Goal: Transaction & Acquisition: Purchase product/service

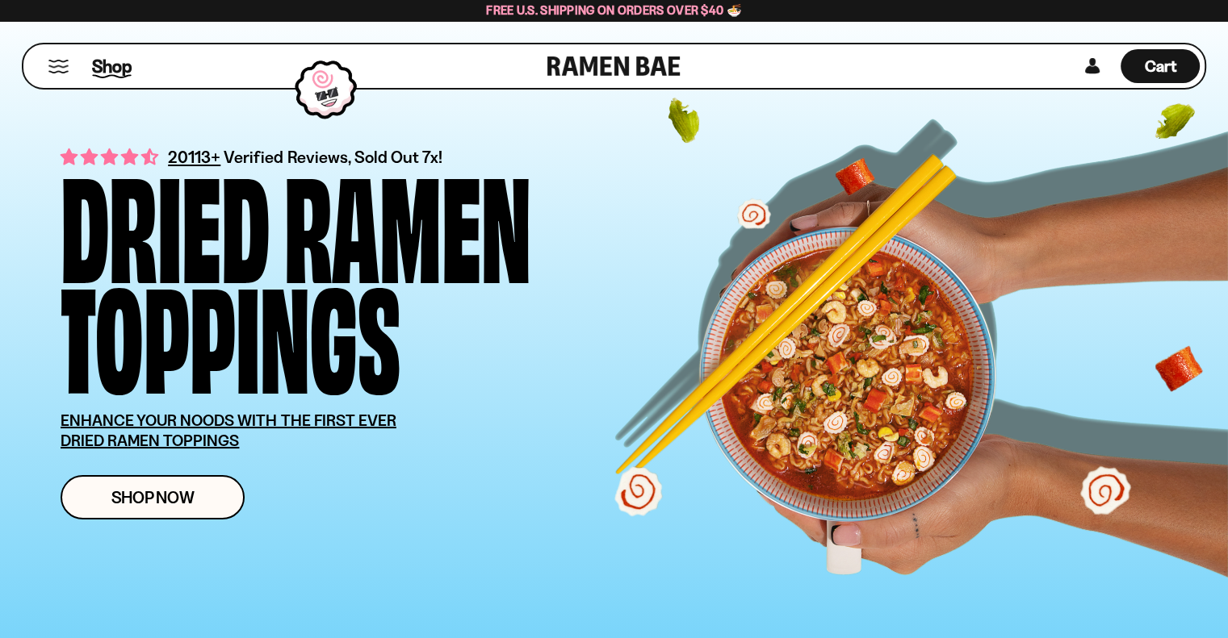
click at [113, 55] on span "Shop" at bounding box center [112, 66] width 40 height 24
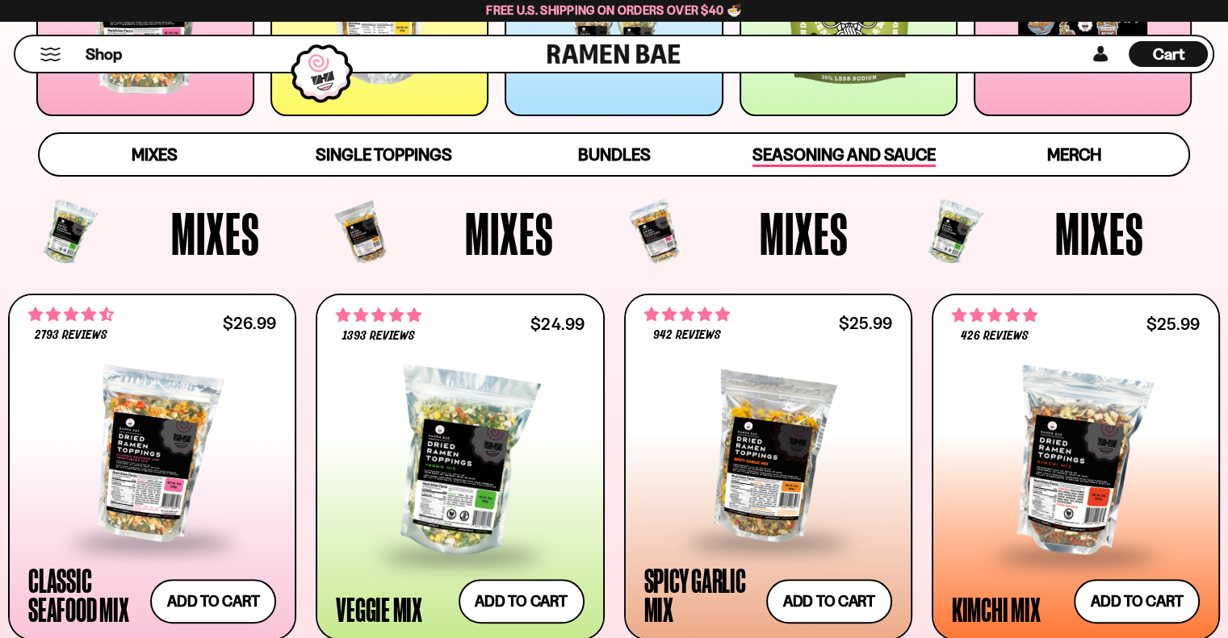
click at [836, 148] on span "Seasoning and Sauce" at bounding box center [843, 155] width 183 height 23
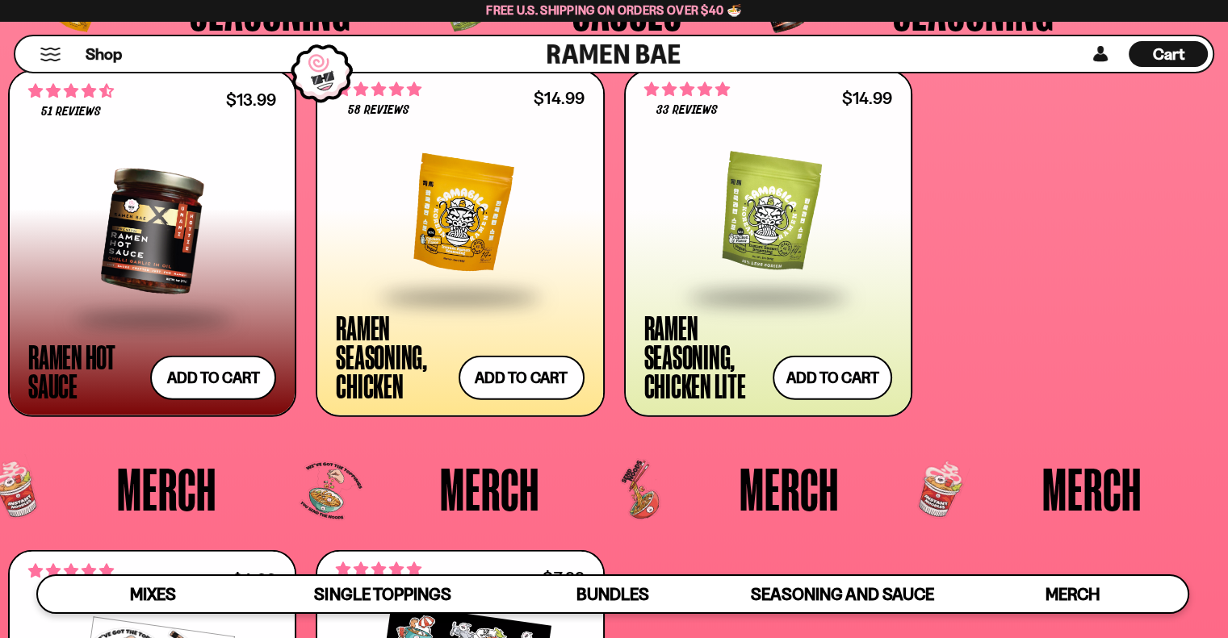
scroll to position [3873, 0]
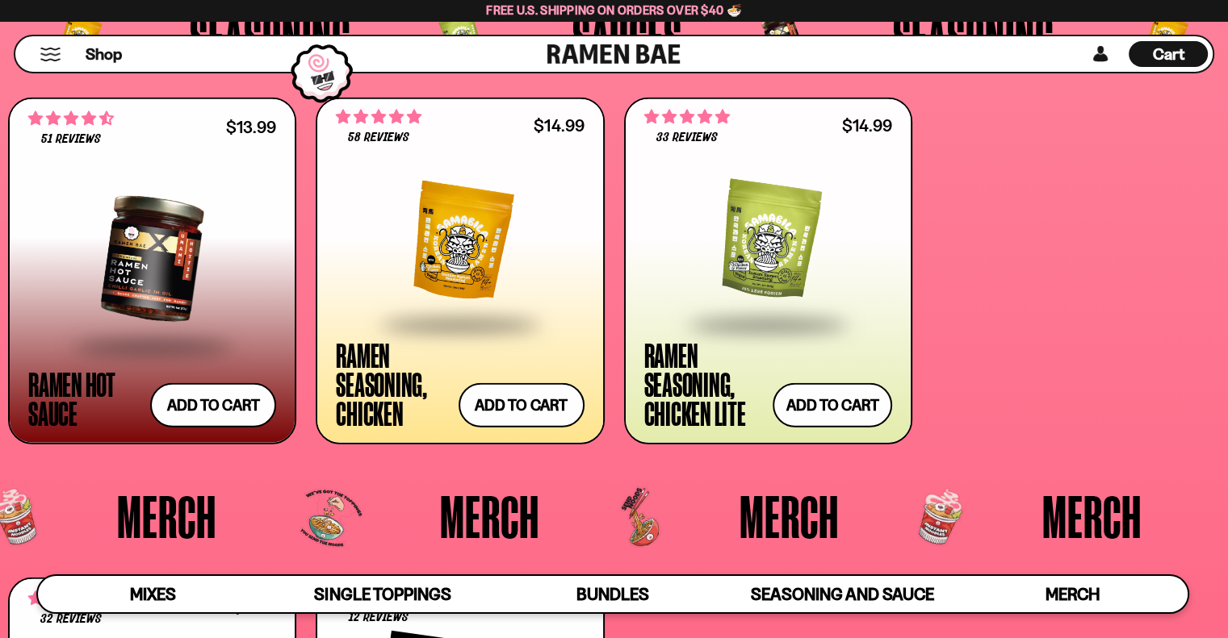
click at [219, 222] on div at bounding box center [152, 259] width 248 height 171
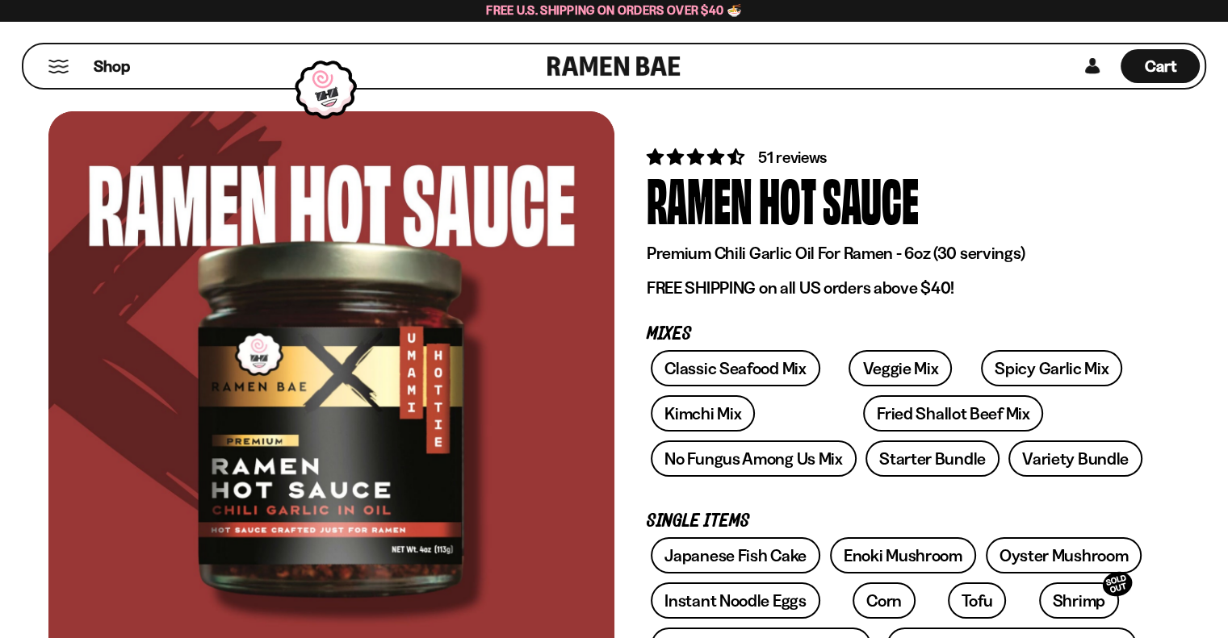
click at [373, 420] on div at bounding box center [331, 386] width 566 height 551
click at [345, 414] on div at bounding box center [331, 386] width 566 height 551
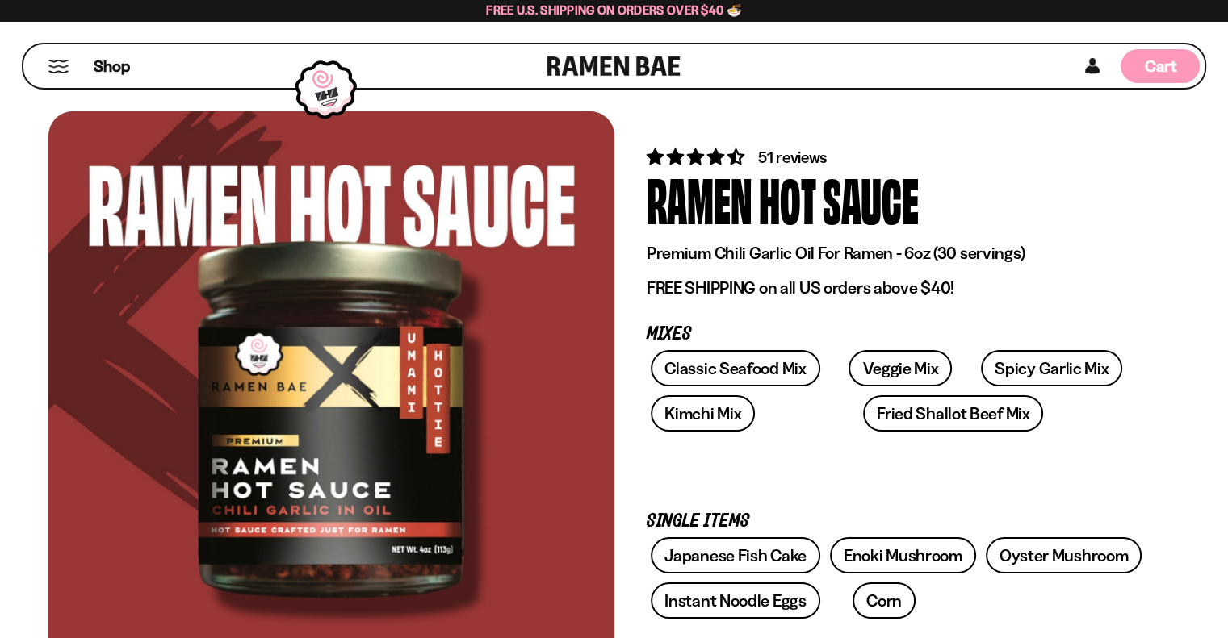
click at [1158, 61] on span "Cart" at bounding box center [1160, 65] width 31 height 19
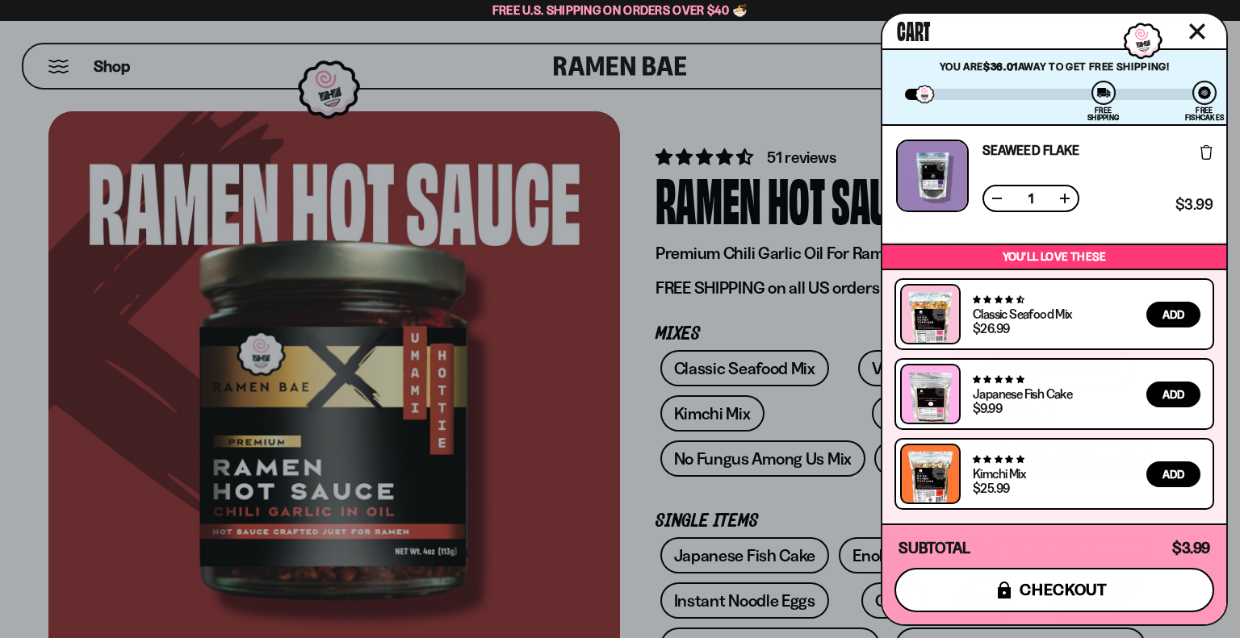
click at [1064, 597] on span "checkout" at bounding box center [1063, 590] width 88 height 18
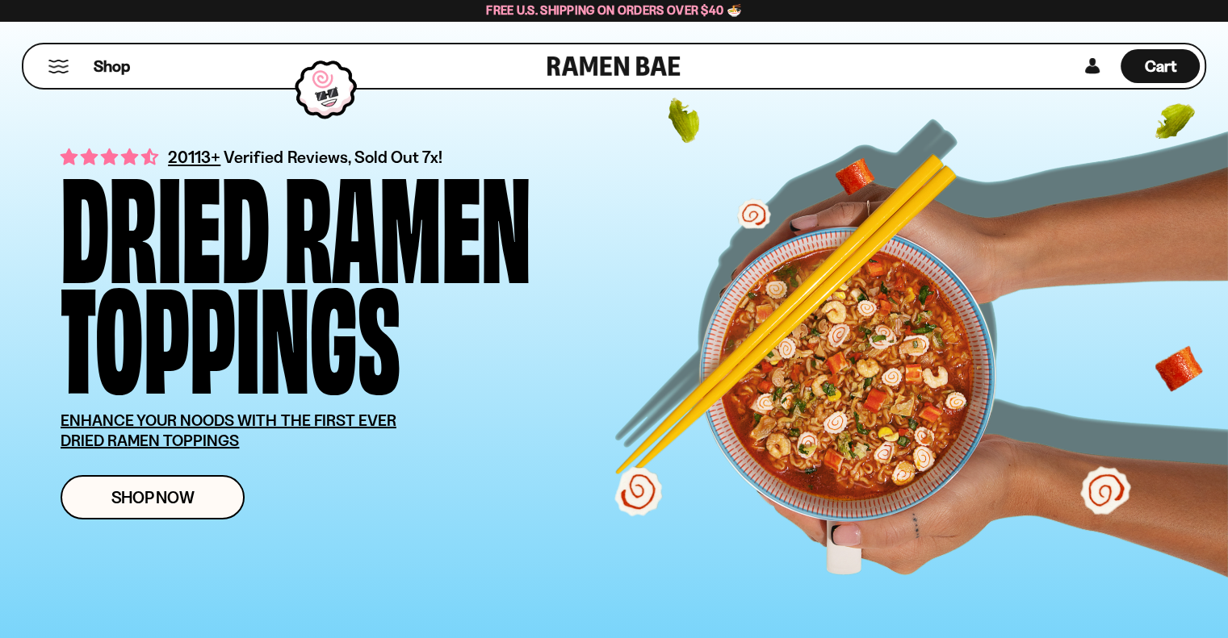
click at [68, 62] on button "Mobile Menu Trigger" at bounding box center [59, 67] width 22 height 14
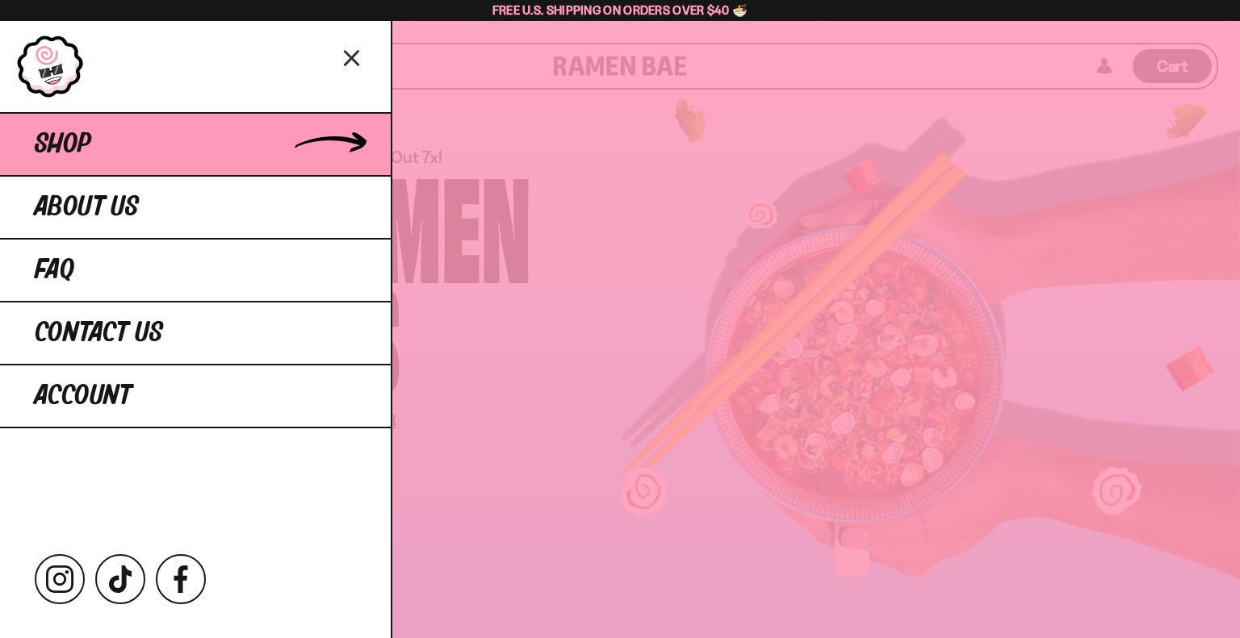
click at [82, 151] on span "Shop" at bounding box center [63, 144] width 56 height 29
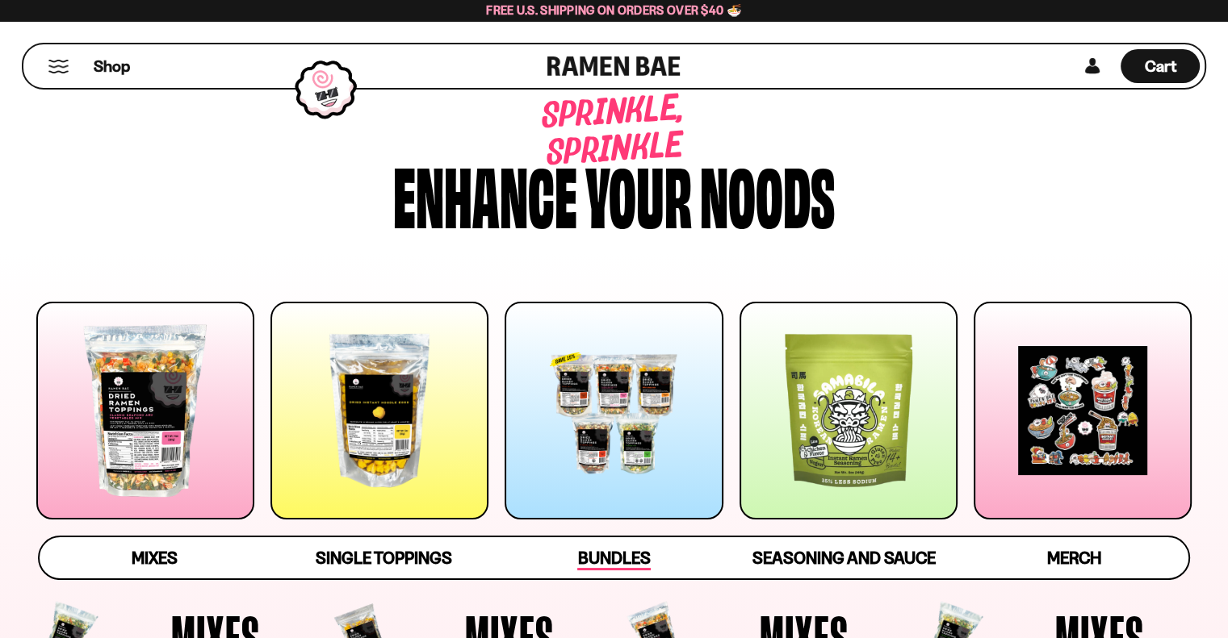
drag, startPoint x: 708, startPoint y: 447, endPoint x: 701, endPoint y: 435, distance: 14.1
click at [707, 446] on div at bounding box center [613, 411] width 218 height 218
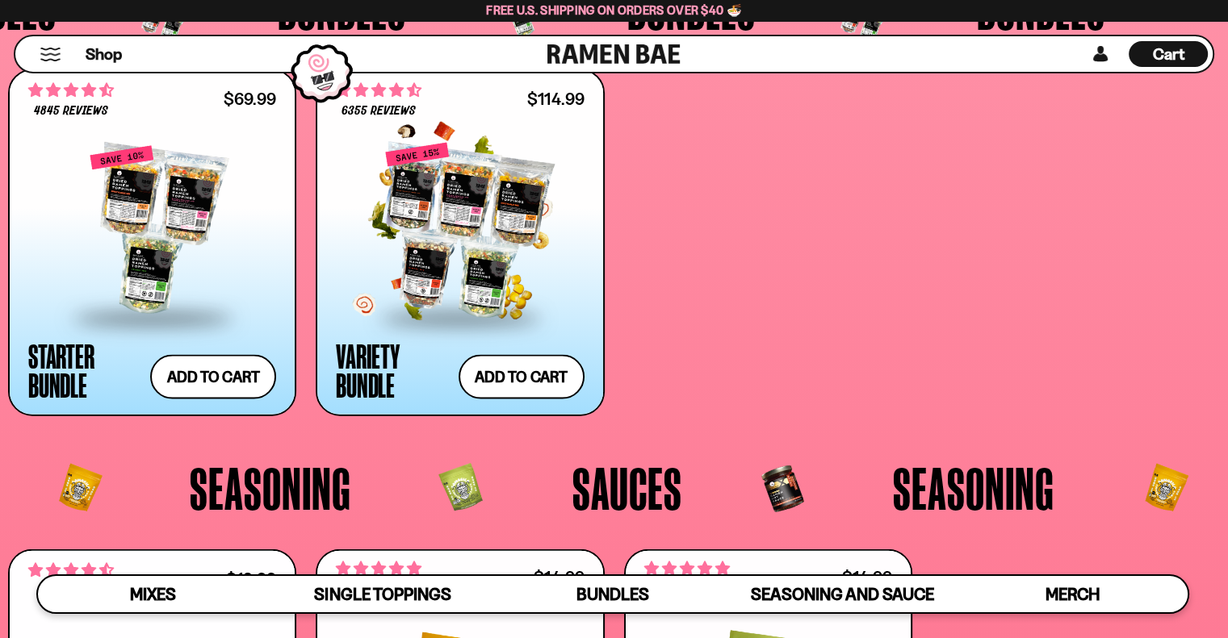
scroll to position [3393, 0]
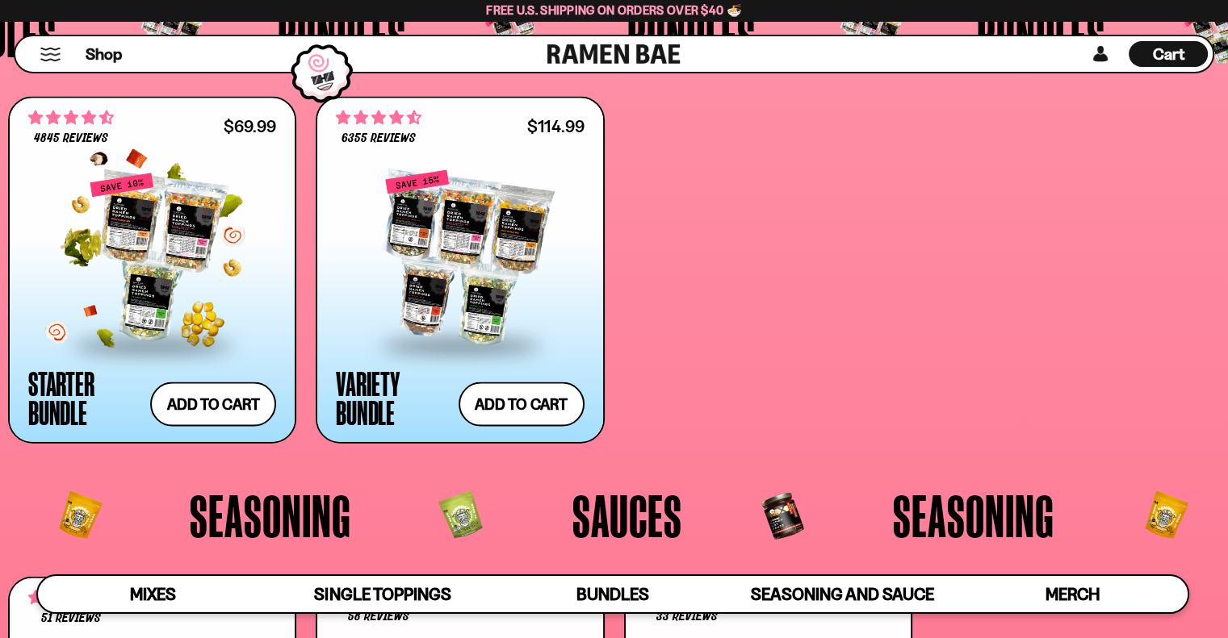
click at [172, 287] on div at bounding box center [152, 258] width 248 height 171
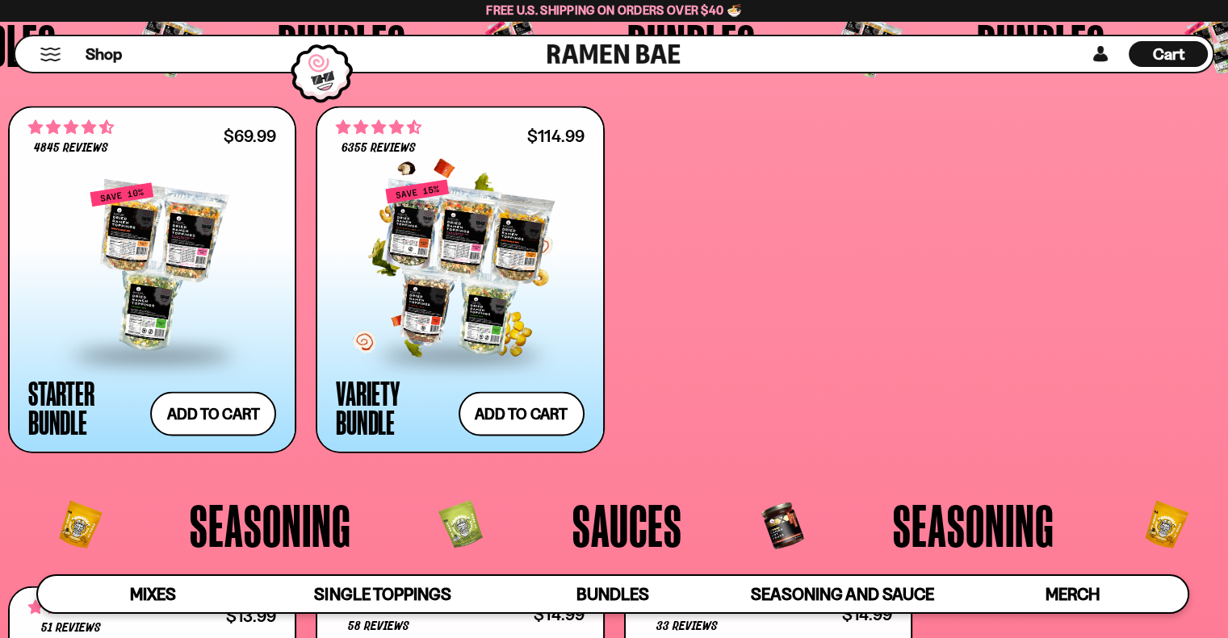
click at [488, 204] on div at bounding box center [460, 267] width 248 height 171
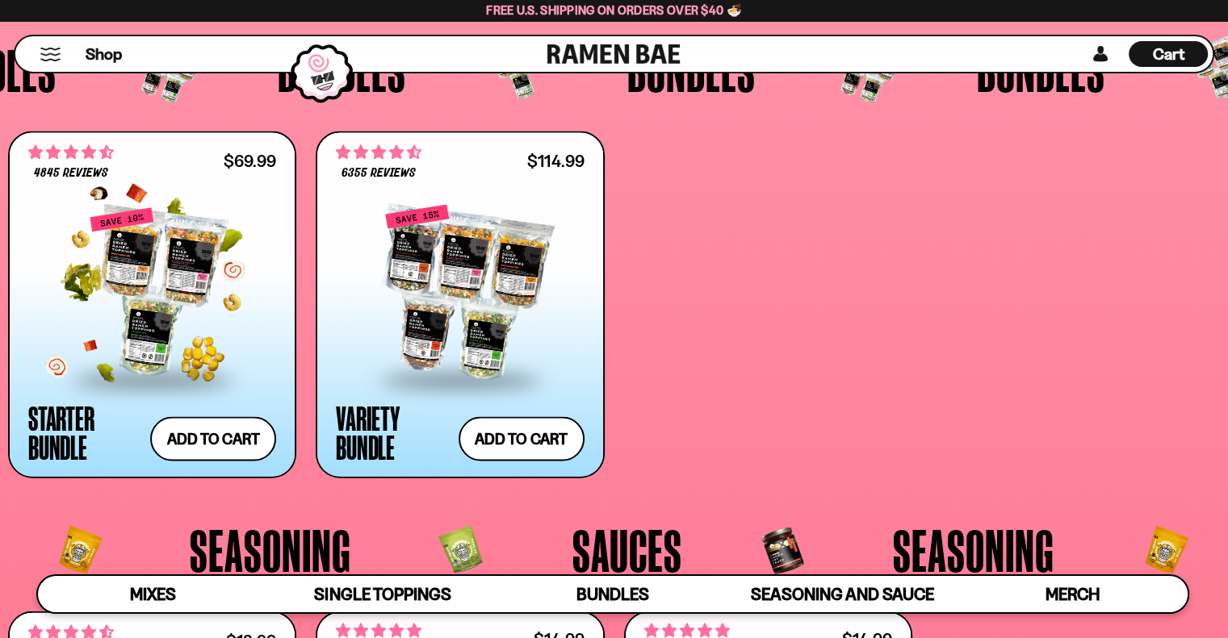
click at [139, 251] on div at bounding box center [152, 292] width 248 height 171
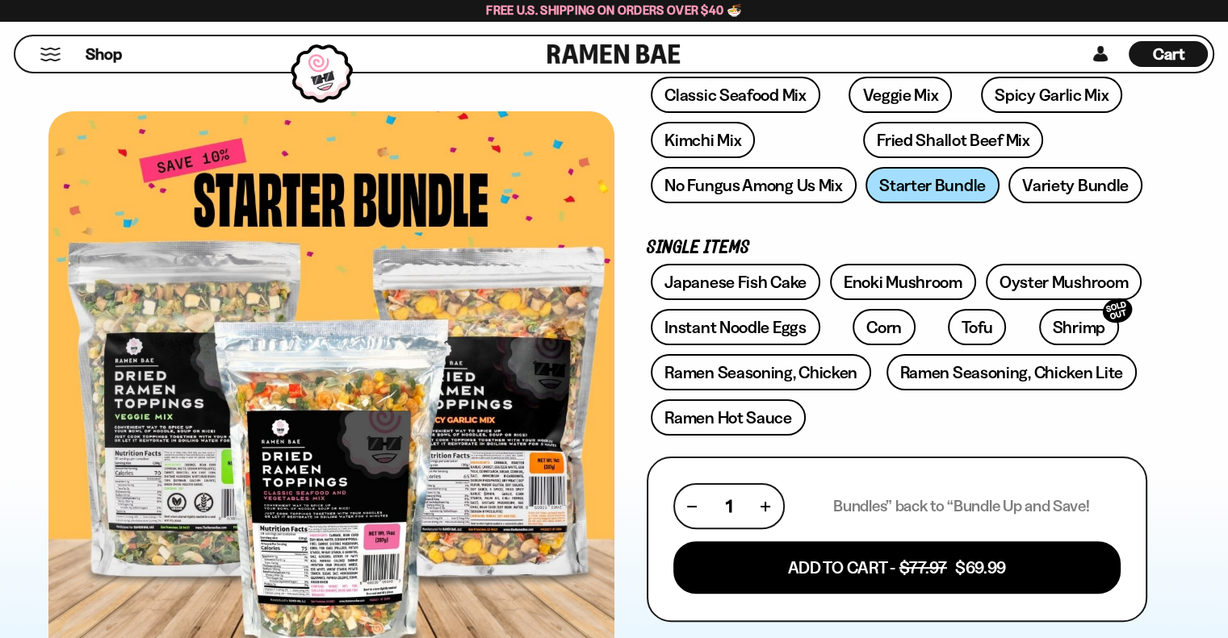
scroll to position [323, 0]
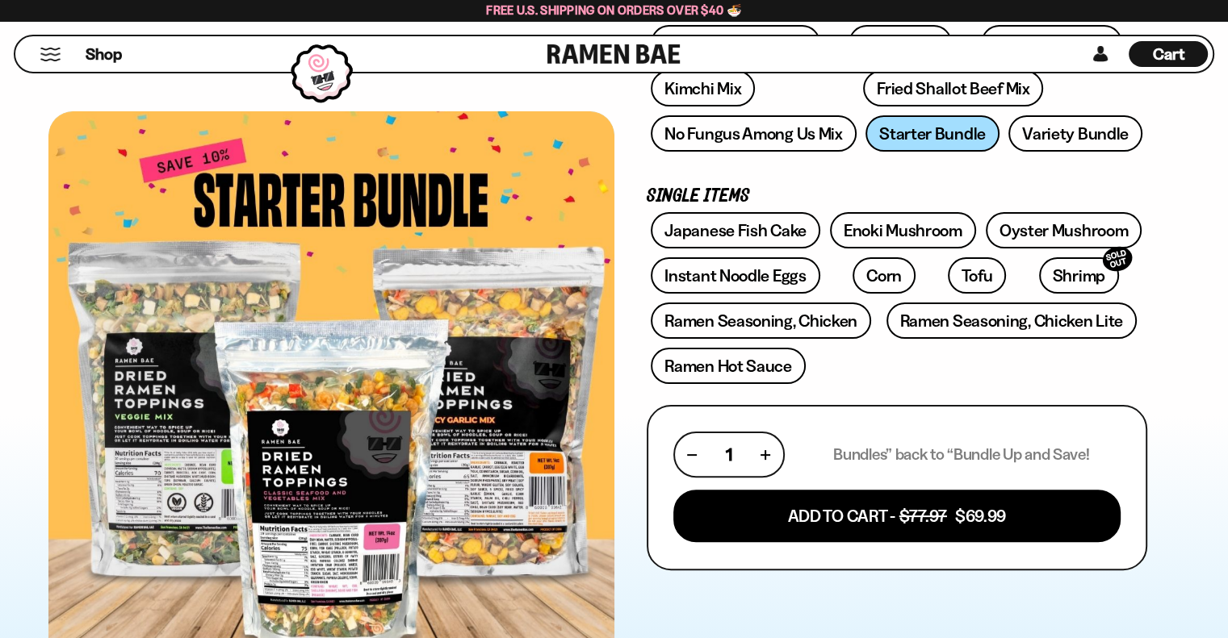
click at [97, 38] on li "Shop" at bounding box center [104, 54] width 36 height 36
click at [102, 50] on span "Shop" at bounding box center [104, 54] width 40 height 24
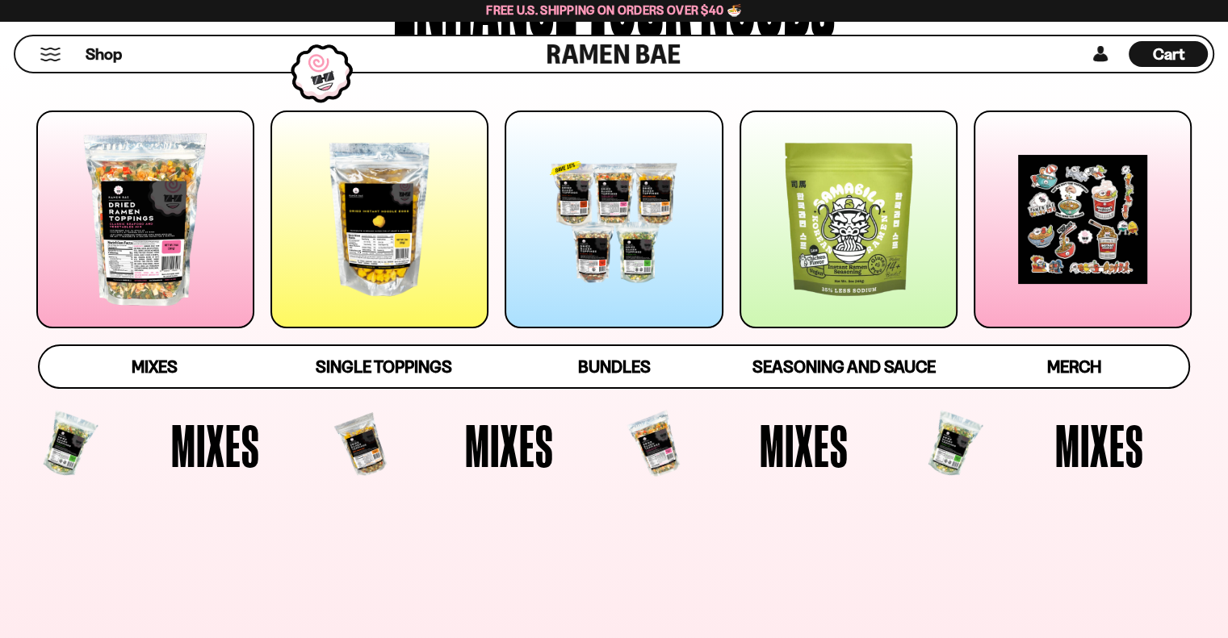
scroll to position [242, 0]
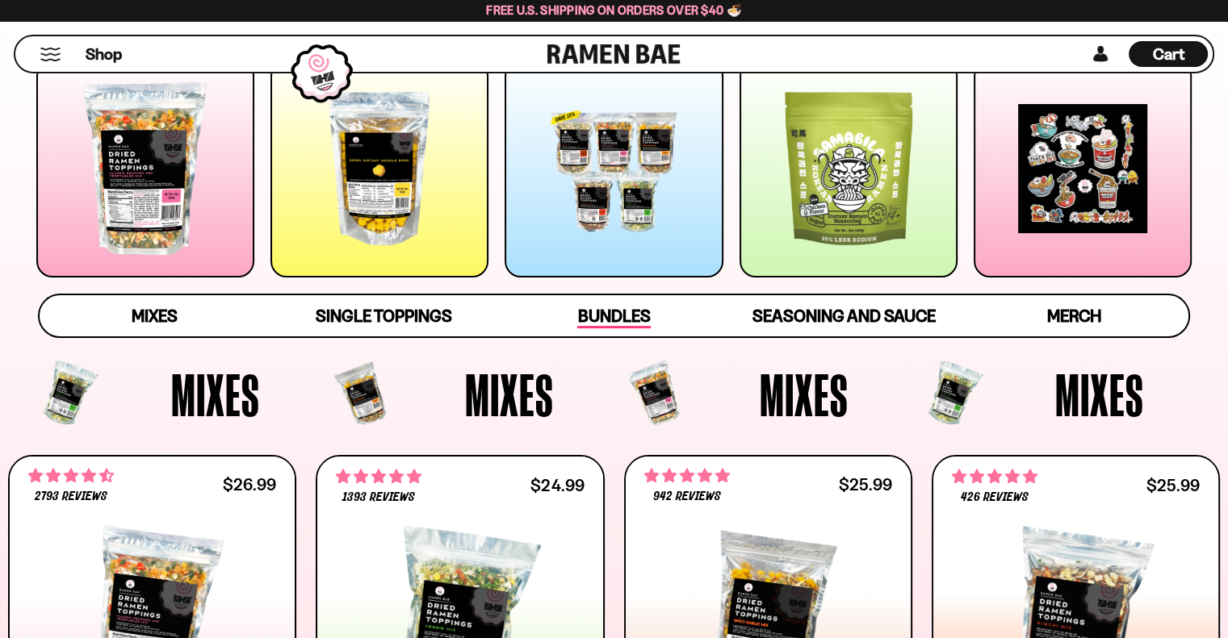
click at [652, 325] on link "Bundles" at bounding box center [614, 315] width 230 height 41
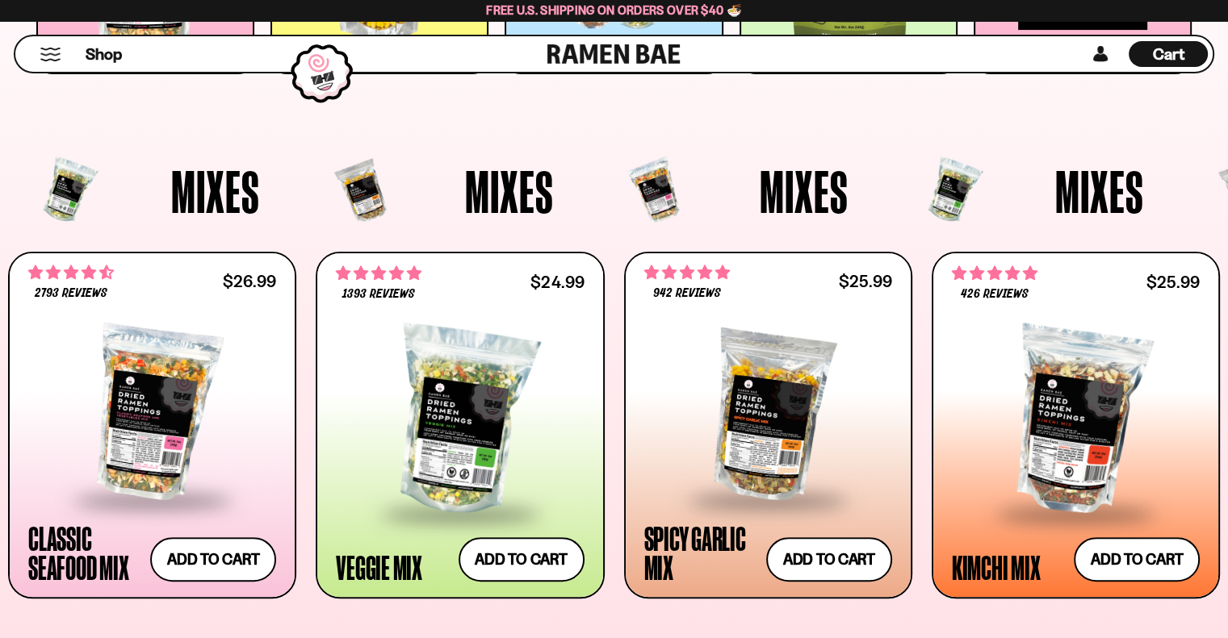
scroll to position [0, 0]
